Goal: Transaction & Acquisition: Purchase product/service

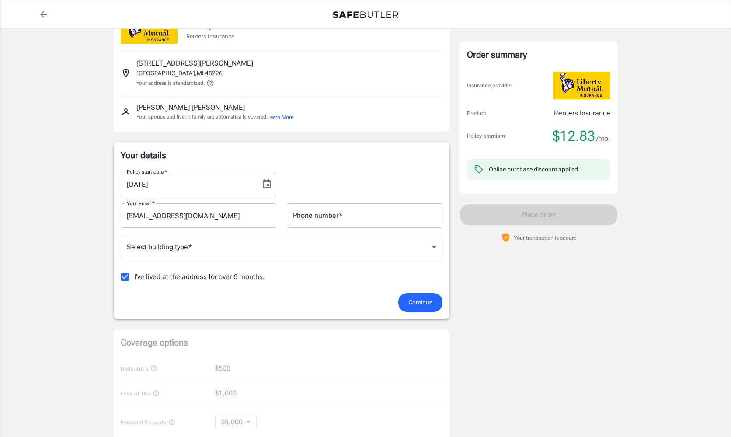
scroll to position [46, 0]
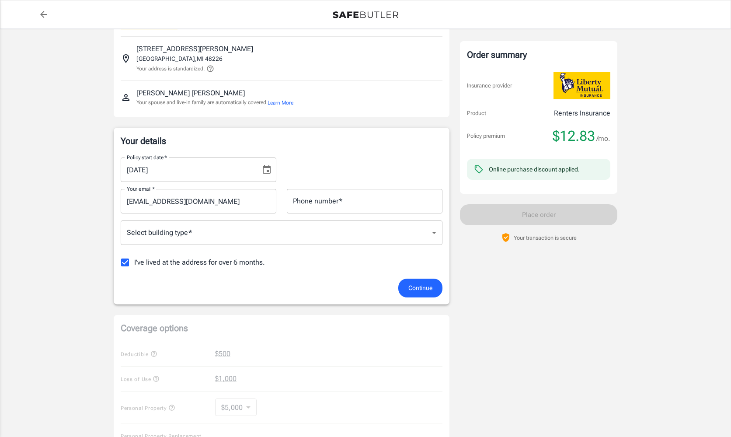
click at [339, 237] on body "Policy premium $ 12.83 /mo Liberty Mutual Renters Insurance [STREET_ADDRESS][PE…" at bounding box center [365, 367] width 731 height 826
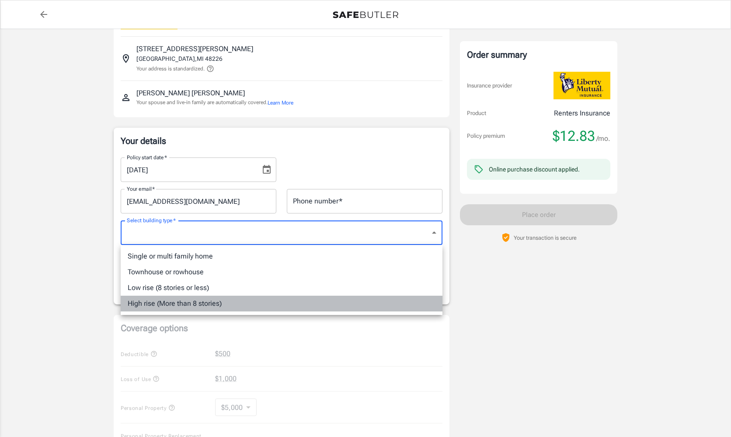
click at [319, 299] on li "High rise (More than 8 stories)" at bounding box center [282, 303] width 322 height 16
type input "highrise"
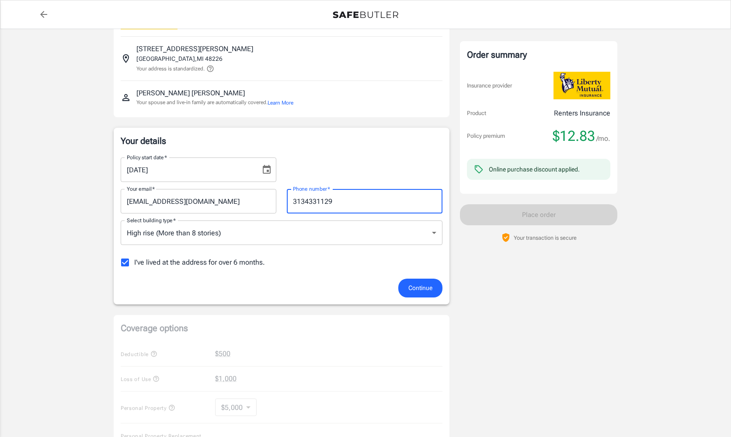
type input "3134331129"
click at [328, 266] on div "I've lived at the address for over 6 months." at bounding box center [282, 262] width 322 height 18
click at [458, 281] on div "Liberty Mutual Renters Insurance [STREET_ADDRESS][PERSON_NAME] Your address is …" at bounding box center [365, 350] width 503 height 715
click at [438, 285] on button "Continue" at bounding box center [420, 287] width 44 height 19
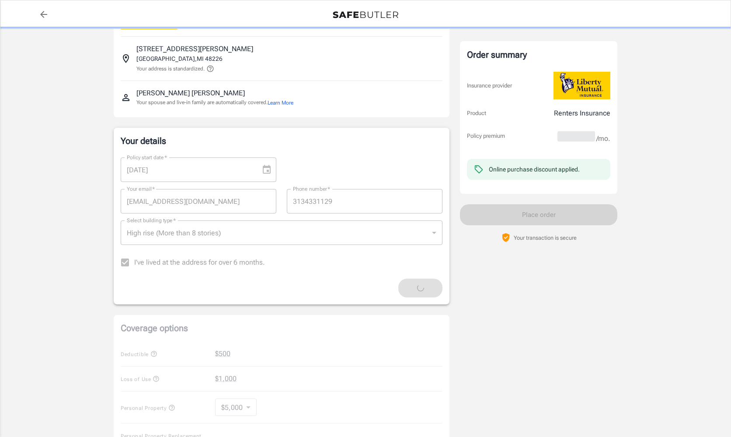
drag, startPoint x: 121, startPoint y: 266, endPoint x: 127, endPoint y: 263, distance: 7.0
click at [121, 266] on label "I've lived at the address for over 6 months." at bounding box center [190, 262] width 149 height 18
click at [126, 262] on label "I've lived at the address for over 6 months." at bounding box center [190, 262] width 149 height 18
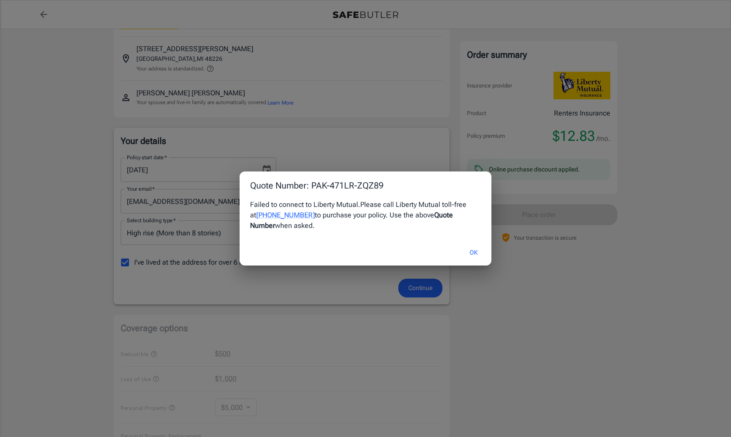
click at [35, 11] on div "Quote Number: PAK-471LR-ZQZ89 Failed to connect to Liberty Mutual. Please call …" at bounding box center [365, 218] width 731 height 437
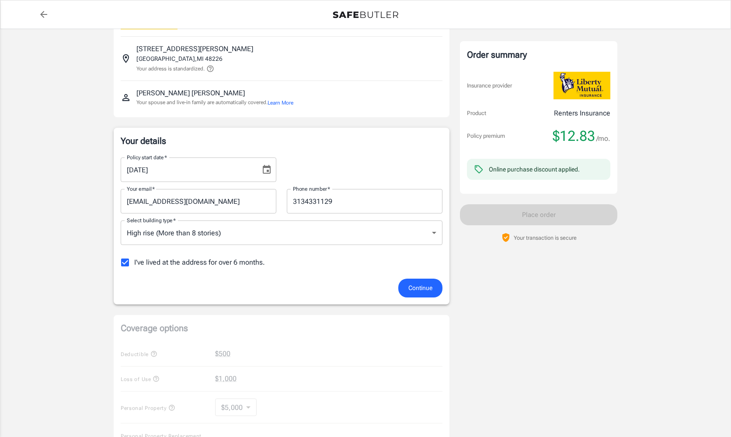
click at [128, 261] on input "I've lived at the address for over 6 months." at bounding box center [125, 262] width 18 height 18
checkbox input "false"
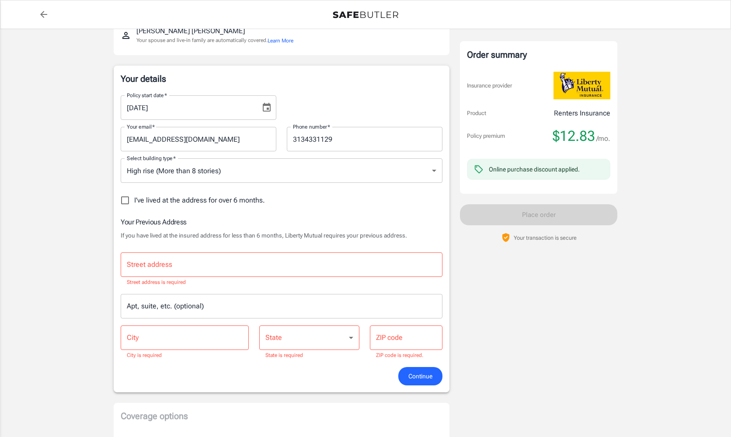
scroll to position [125, 0]
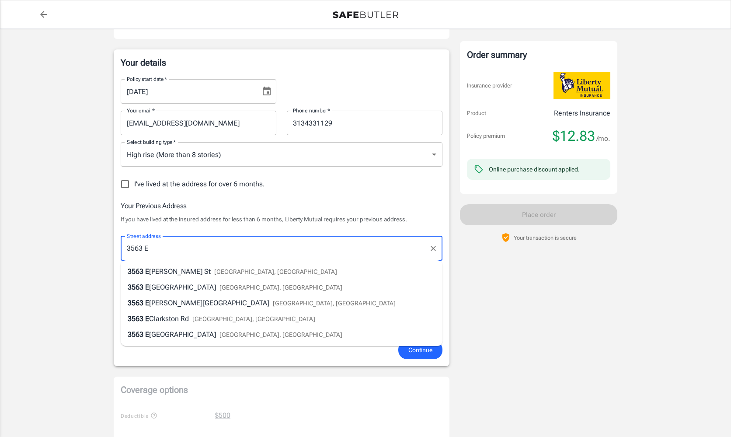
click at [314, 271] on li "[STREET_ADDRESS][PERSON_NAME]" at bounding box center [282, 272] width 322 height 16
type input "[STREET_ADDRESS][PERSON_NAME]"
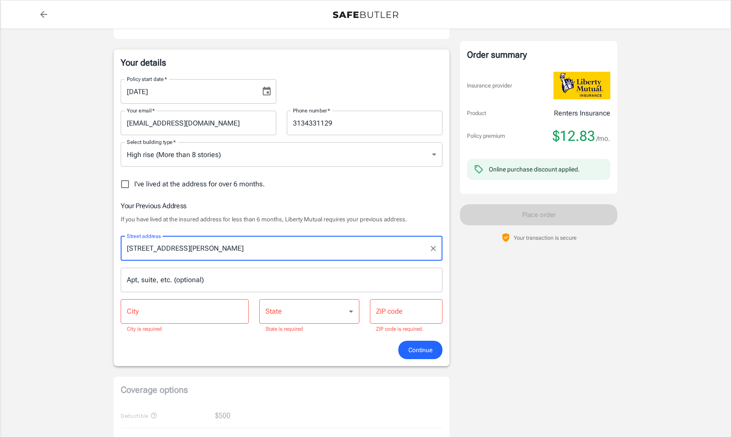
type input "[GEOGRAPHIC_DATA]"
select select "MI"
type input "48211"
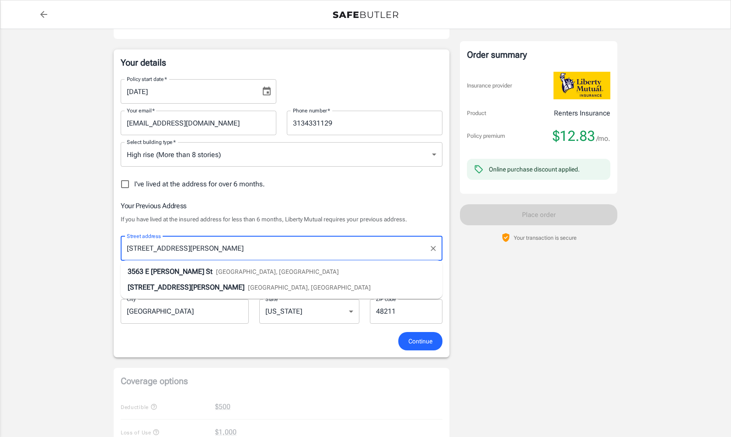
drag, startPoint x: 295, startPoint y: 251, endPoint x: 151, endPoint y: 252, distance: 143.8
click at [151, 252] on input "[STREET_ADDRESS][PERSON_NAME]" at bounding box center [275, 248] width 301 height 17
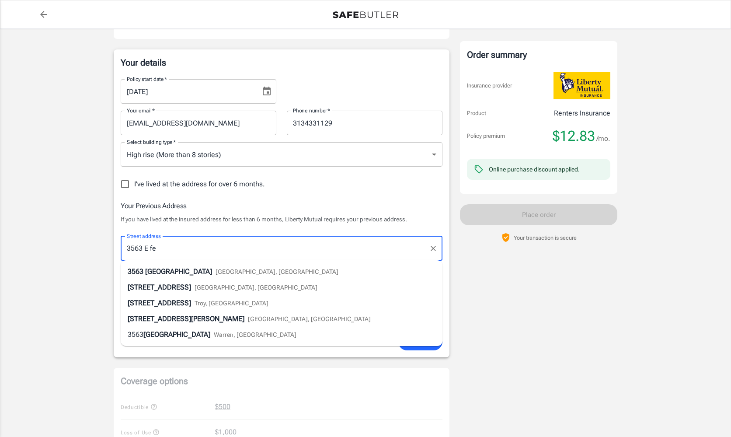
click at [267, 272] on li "[STREET_ADDRESS]" at bounding box center [282, 272] width 322 height 16
type input "[STREET_ADDRESS]"
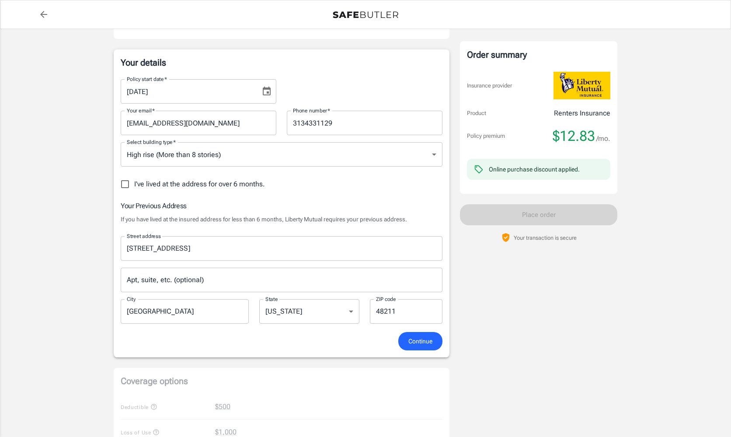
click at [430, 338] on span "Continue" at bounding box center [420, 341] width 24 height 11
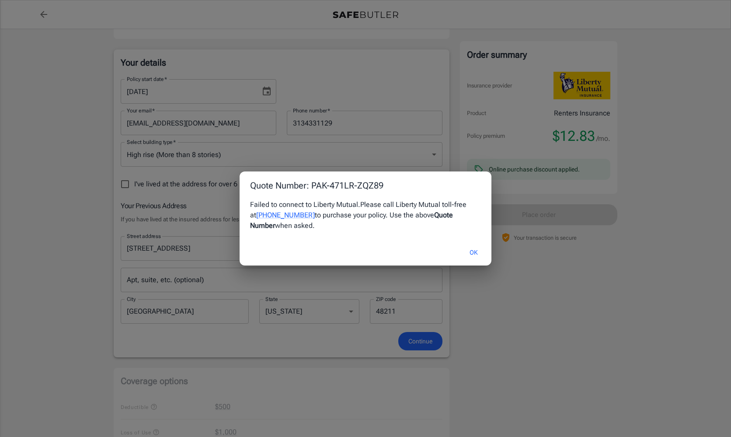
click at [477, 254] on button "OK" at bounding box center [473, 252] width 28 height 19
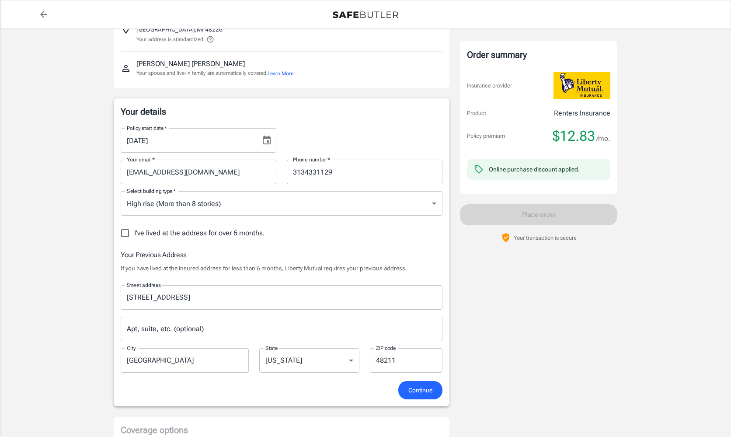
scroll to position [78, 0]
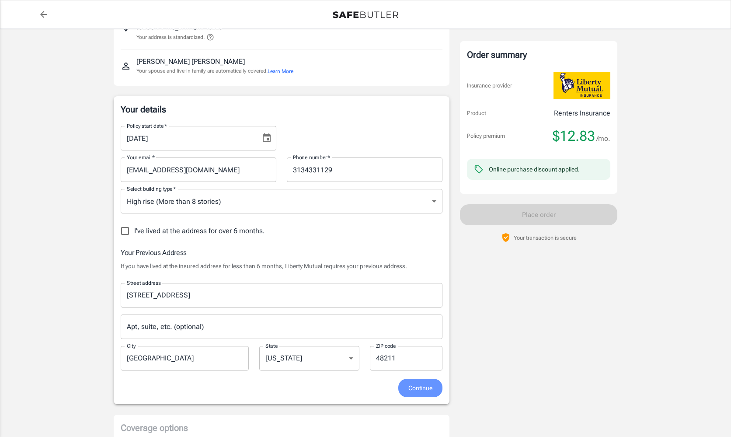
click at [422, 390] on span "Continue" at bounding box center [420, 387] width 24 height 11
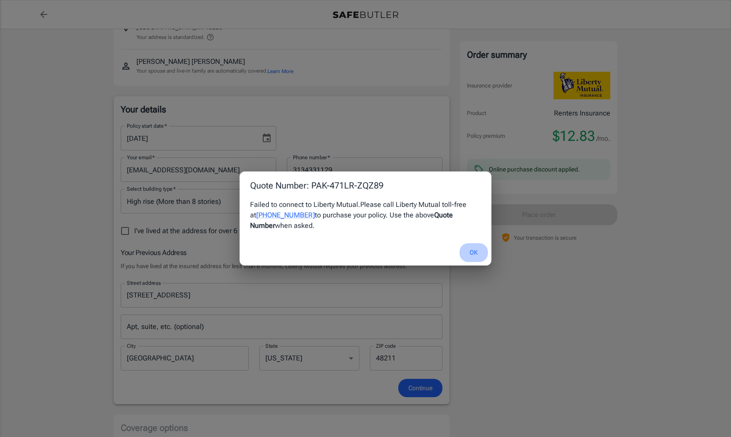
click at [472, 253] on button "OK" at bounding box center [473, 252] width 28 height 19
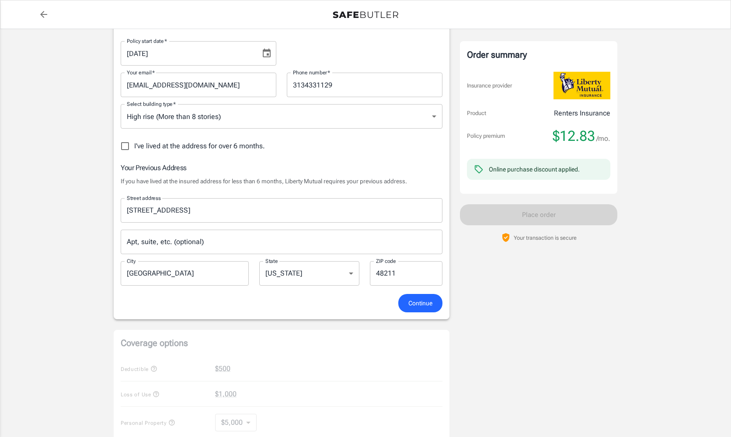
scroll to position [169, 0]
